Goal: Navigation & Orientation: Find specific page/section

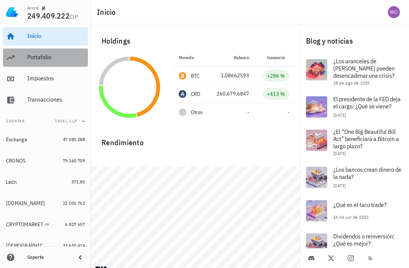
click at [37, 61] on div "Portafolio" at bounding box center [56, 56] width 58 height 7
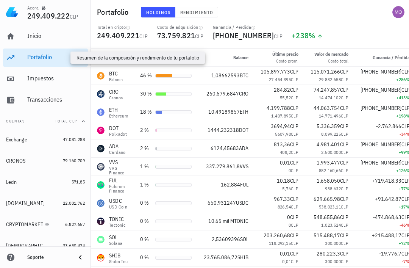
click at [192, 12] on span "Rendimiento" at bounding box center [196, 12] width 33 height 6
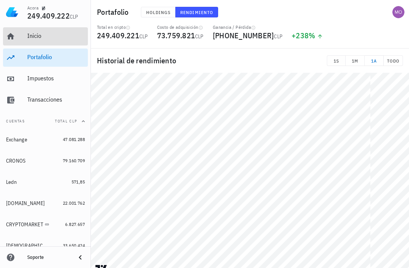
click at [41, 35] on div "Inicio" at bounding box center [56, 35] width 58 height 7
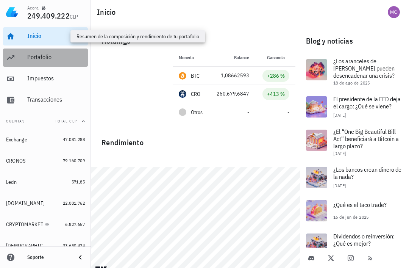
click at [25, 59] on link "Portafolio" at bounding box center [45, 57] width 85 height 18
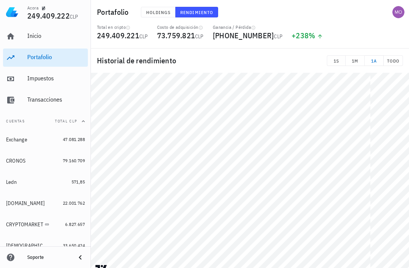
click at [162, 13] on span "Holdings" at bounding box center [158, 12] width 25 height 6
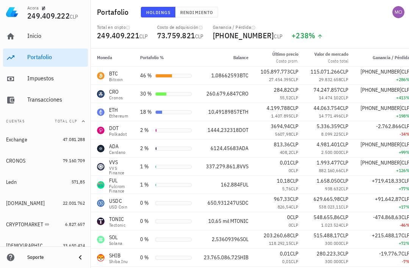
click at [405, 17] on span "button" at bounding box center [398, 12] width 18 height 12
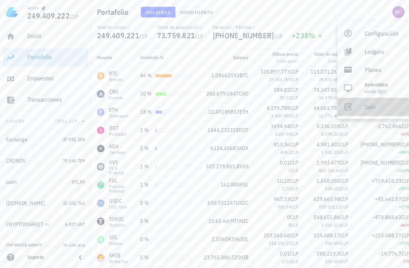
click at [360, 102] on link "Salir" at bounding box center [373, 107] width 72 height 18
